Goal: Transaction & Acquisition: Purchase product/service

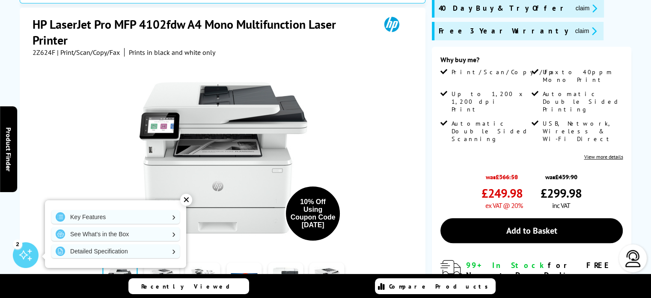
scroll to position [181, 0]
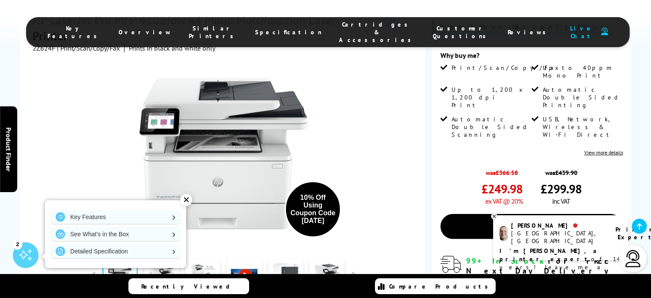
click at [187, 202] on div "✕" at bounding box center [186, 200] width 12 height 12
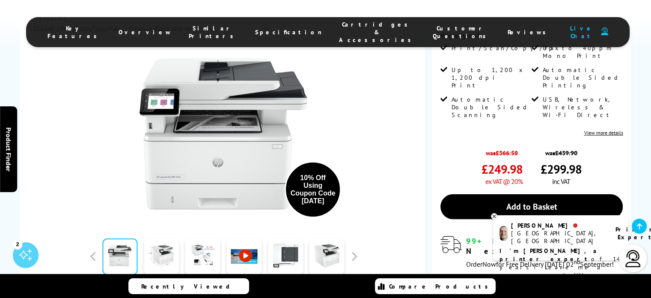
scroll to position [199, 0]
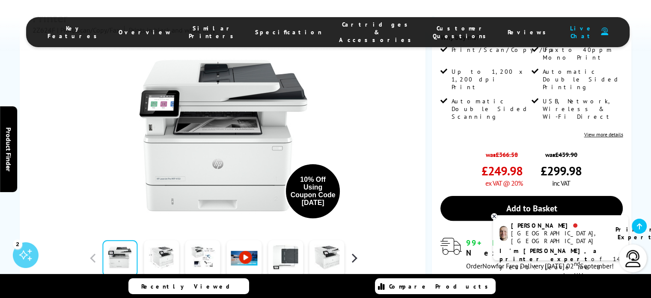
click at [355, 251] on button "button" at bounding box center [354, 257] width 13 height 13
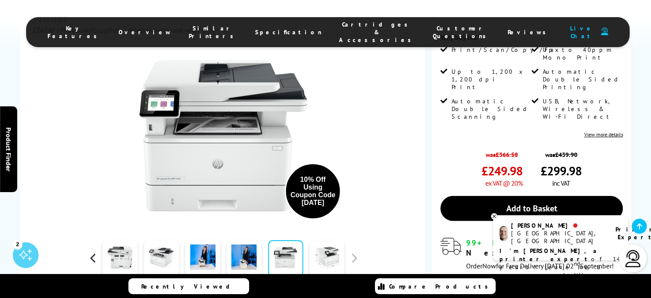
click at [92, 251] on button "button" at bounding box center [92, 257] width 13 height 13
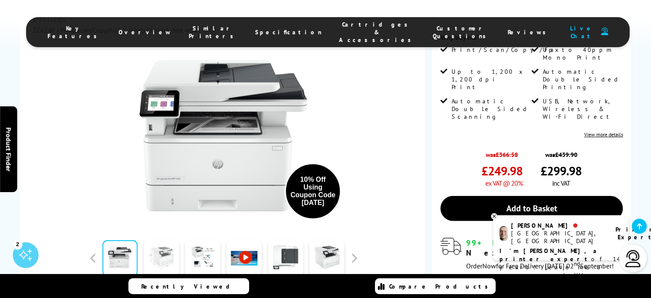
click at [152, 242] on link at bounding box center [161, 258] width 35 height 36
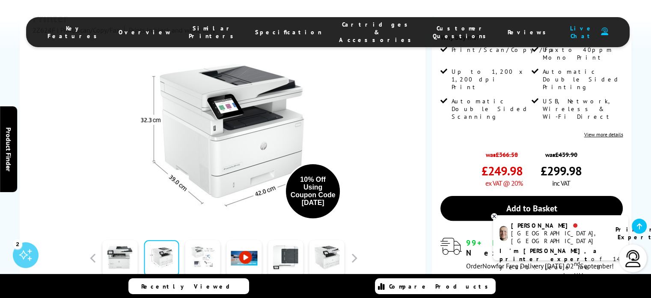
click at [209, 240] on link at bounding box center [202, 258] width 35 height 36
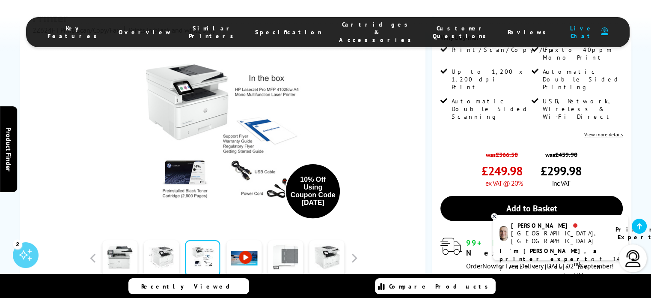
click at [283, 243] on link at bounding box center [285, 258] width 35 height 36
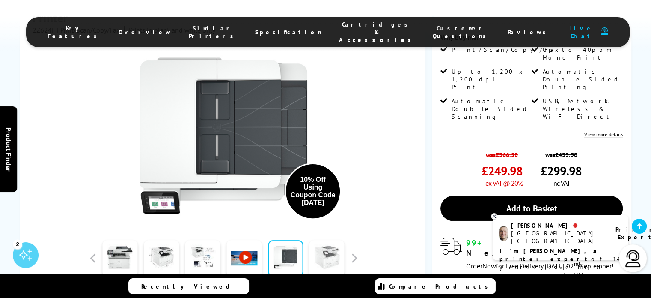
click at [335, 243] on link at bounding box center [327, 258] width 35 height 36
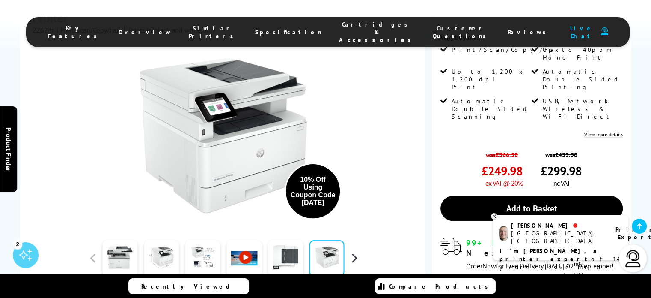
click at [350, 251] on button "button" at bounding box center [354, 257] width 13 height 13
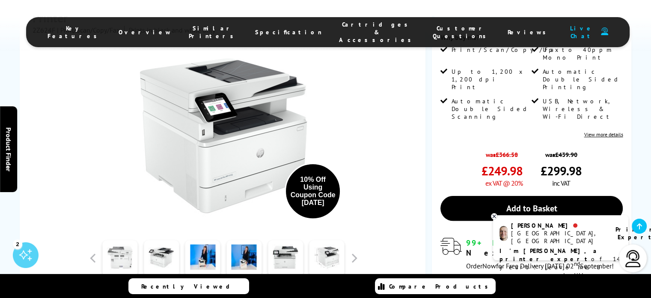
click at [120, 247] on link at bounding box center [119, 258] width 35 height 36
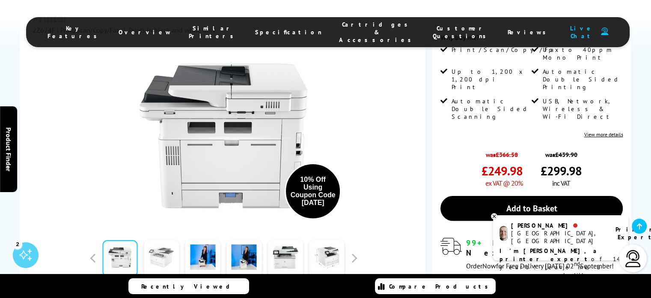
click at [156, 240] on link at bounding box center [161, 258] width 35 height 36
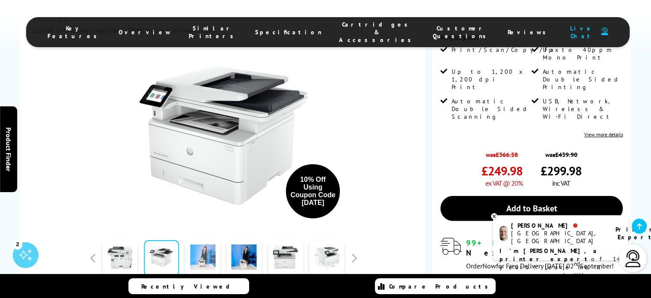
click at [202, 241] on link at bounding box center [202, 258] width 35 height 36
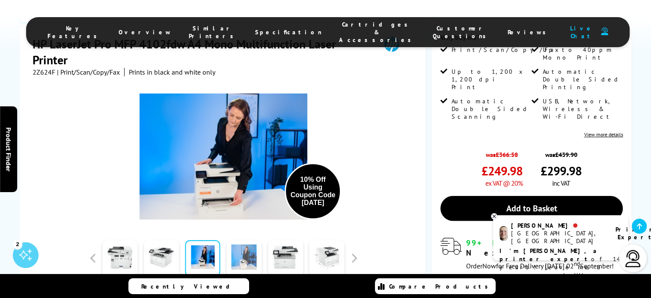
click at [251, 240] on link at bounding box center [244, 258] width 35 height 36
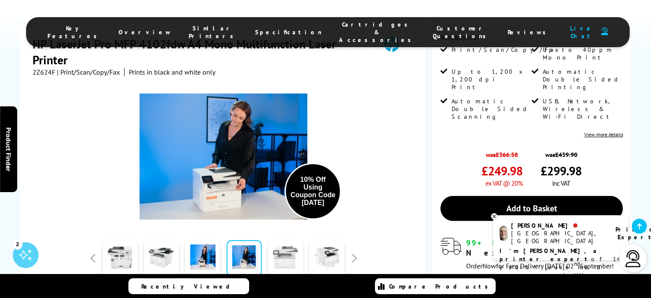
click at [280, 240] on link at bounding box center [285, 258] width 35 height 36
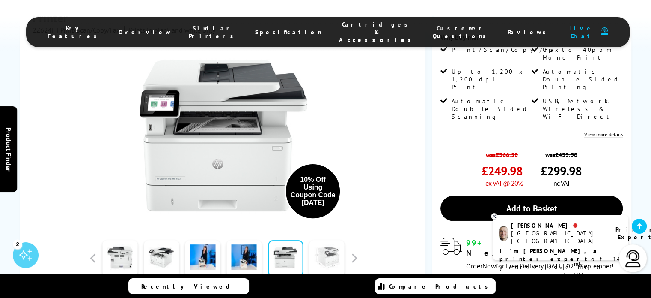
click at [323, 240] on link at bounding box center [327, 258] width 35 height 36
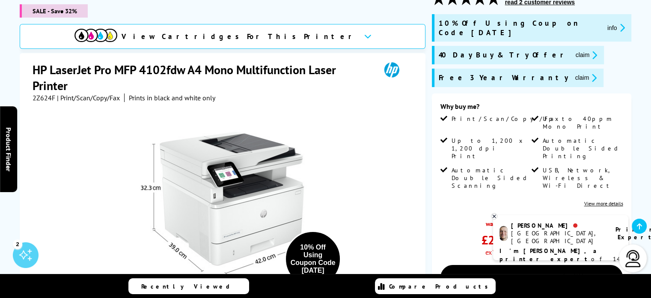
scroll to position [125, 0]
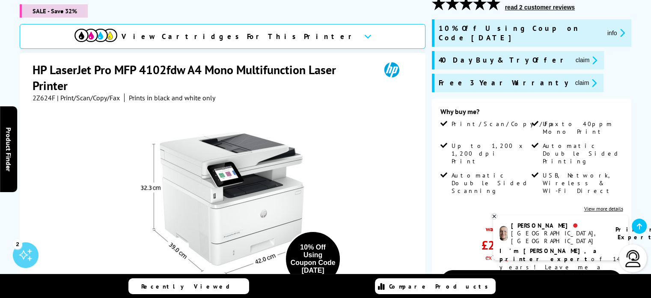
click at [576, 120] on span "Up to 40ppm Mono Print" at bounding box center [582, 127] width 78 height 15
click at [575, 120] on span "Up to 40ppm Mono Print" at bounding box center [582, 127] width 78 height 15
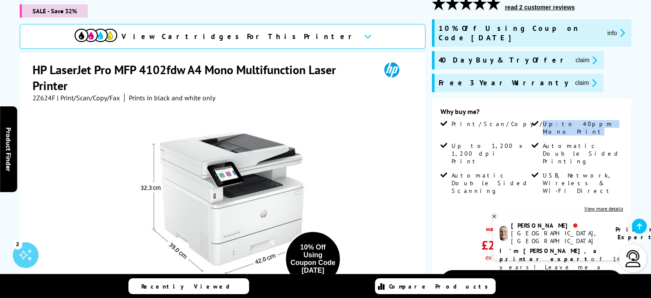
click at [575, 120] on span "Up to 40ppm Mono Print" at bounding box center [582, 127] width 78 height 15
click at [576, 120] on span "Up to 40ppm Mono Print" at bounding box center [582, 127] width 78 height 15
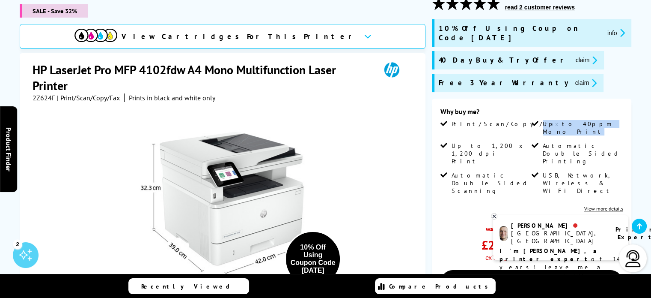
click at [576, 120] on span "Up to 40ppm Mono Print" at bounding box center [582, 127] width 78 height 15
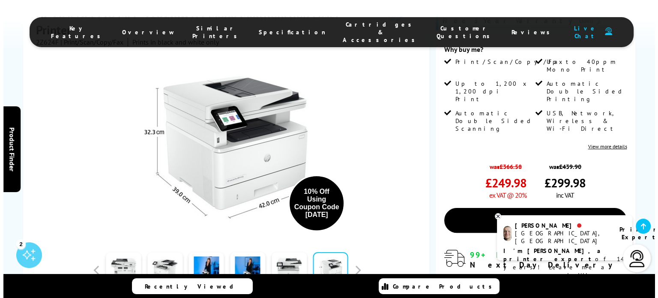
scroll to position [206, 0]
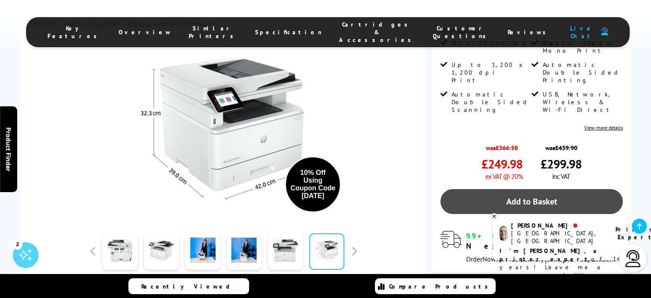
click at [539, 189] on link "Add to Basket" at bounding box center [532, 201] width 183 height 25
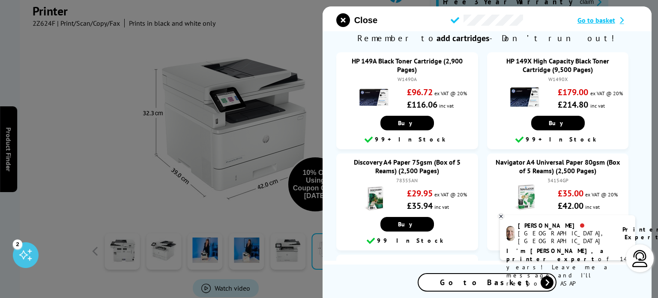
scroll to position [0, 0]
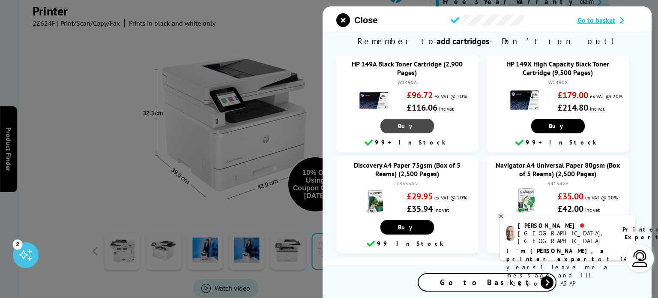
click at [415, 131] on link "Buy" at bounding box center [407, 126] width 54 height 15
click at [265, 140] on div at bounding box center [329, 149] width 658 height 298
click at [341, 15] on icon "close modal" at bounding box center [343, 20] width 14 height 14
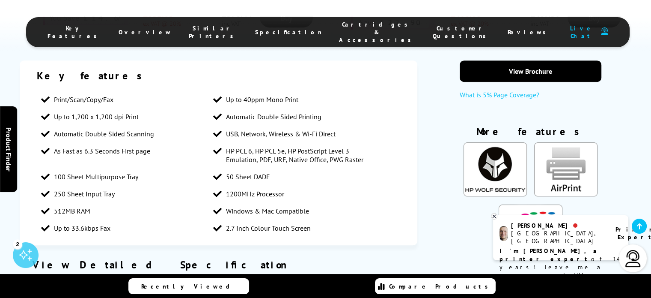
scroll to position [660, 0]
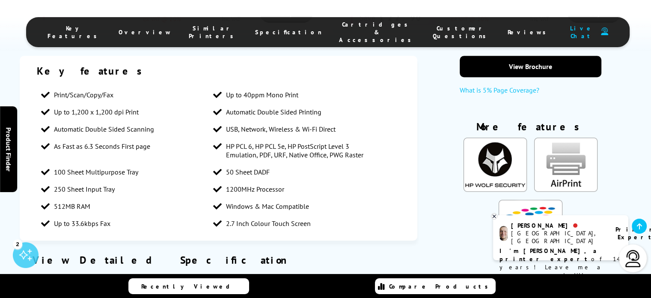
click at [262, 219] on span "2.7 Inch Colour Touch Screen" at bounding box center [268, 223] width 85 height 9
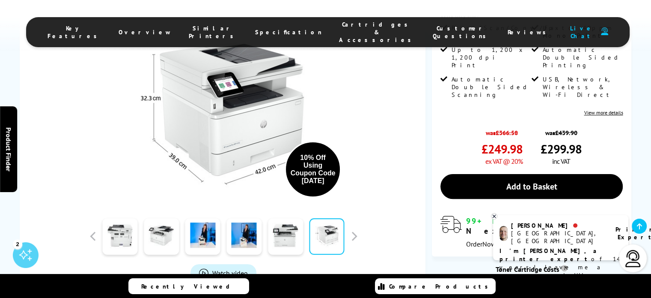
scroll to position [0, 0]
